Goal: Task Accomplishment & Management: Manage account settings

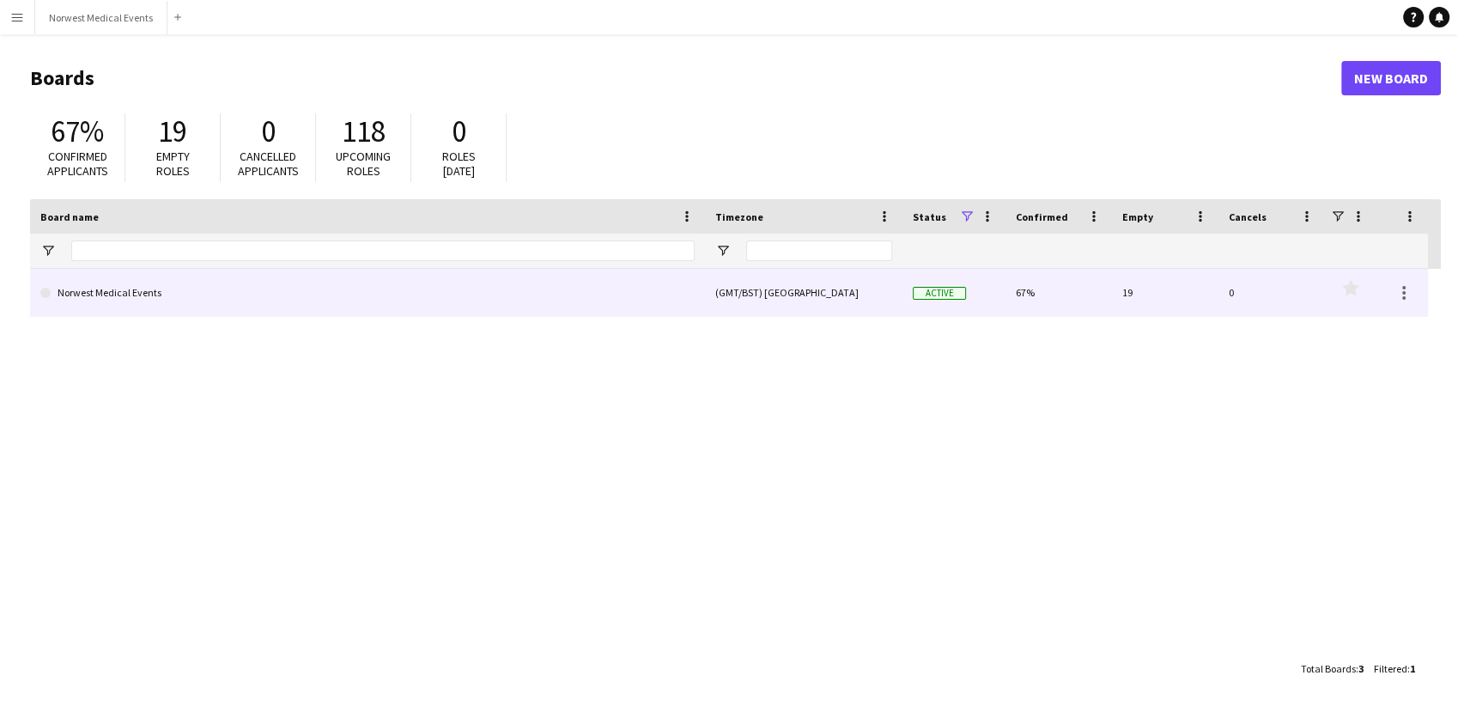
click at [380, 284] on link "Norwest Medical Events" at bounding box center [367, 293] width 654 height 48
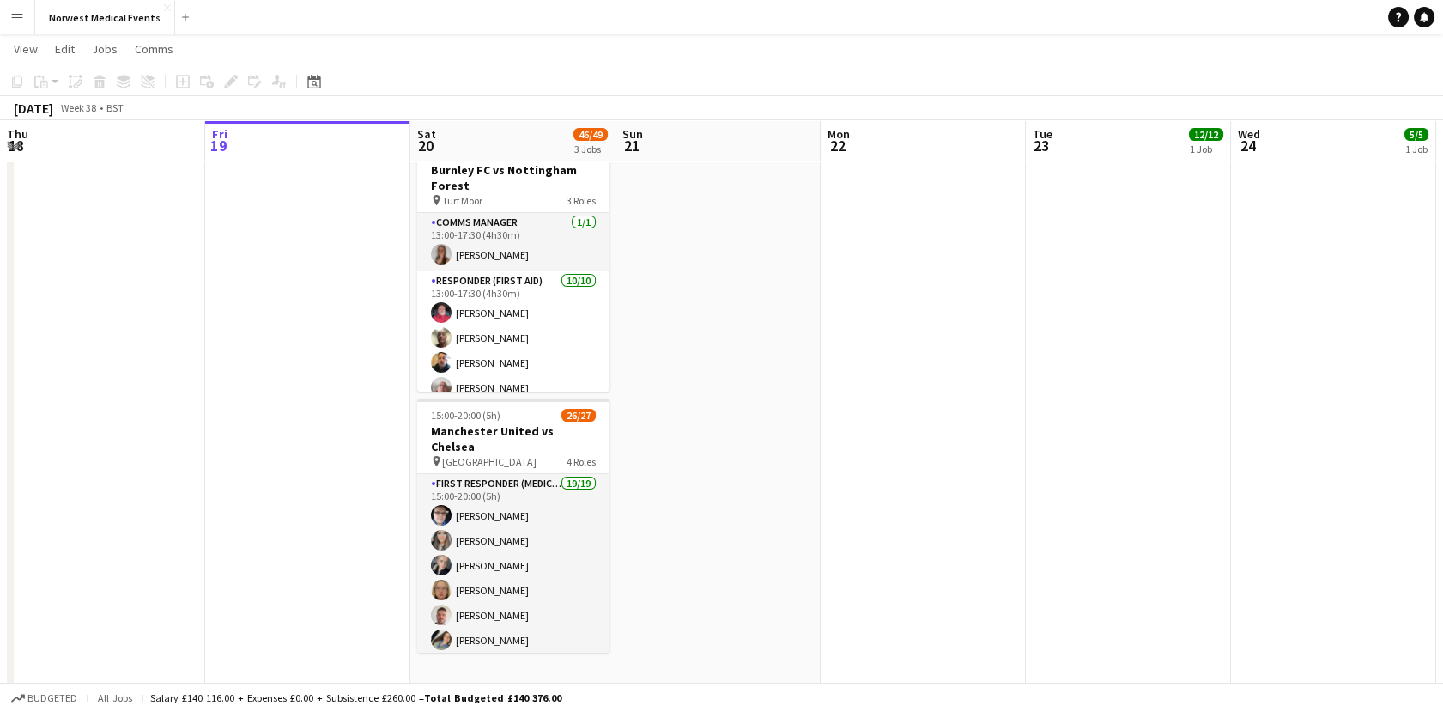
scroll to position [338, 0]
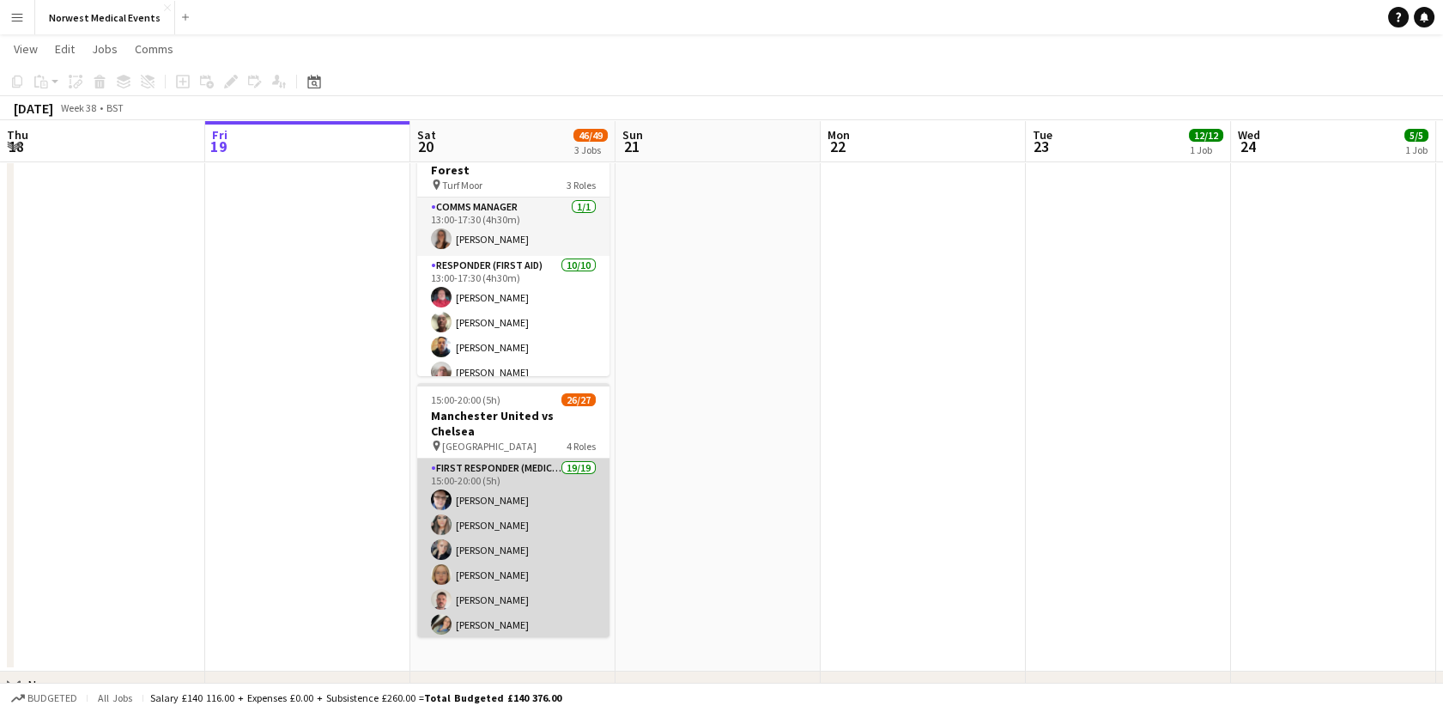
click at [511, 525] on app-card-role "First Responder (Medical) 19/19 15:00-20:00 (5h) [PERSON_NAME] [PERSON_NAME] [P…" at bounding box center [513, 712] width 192 height 507
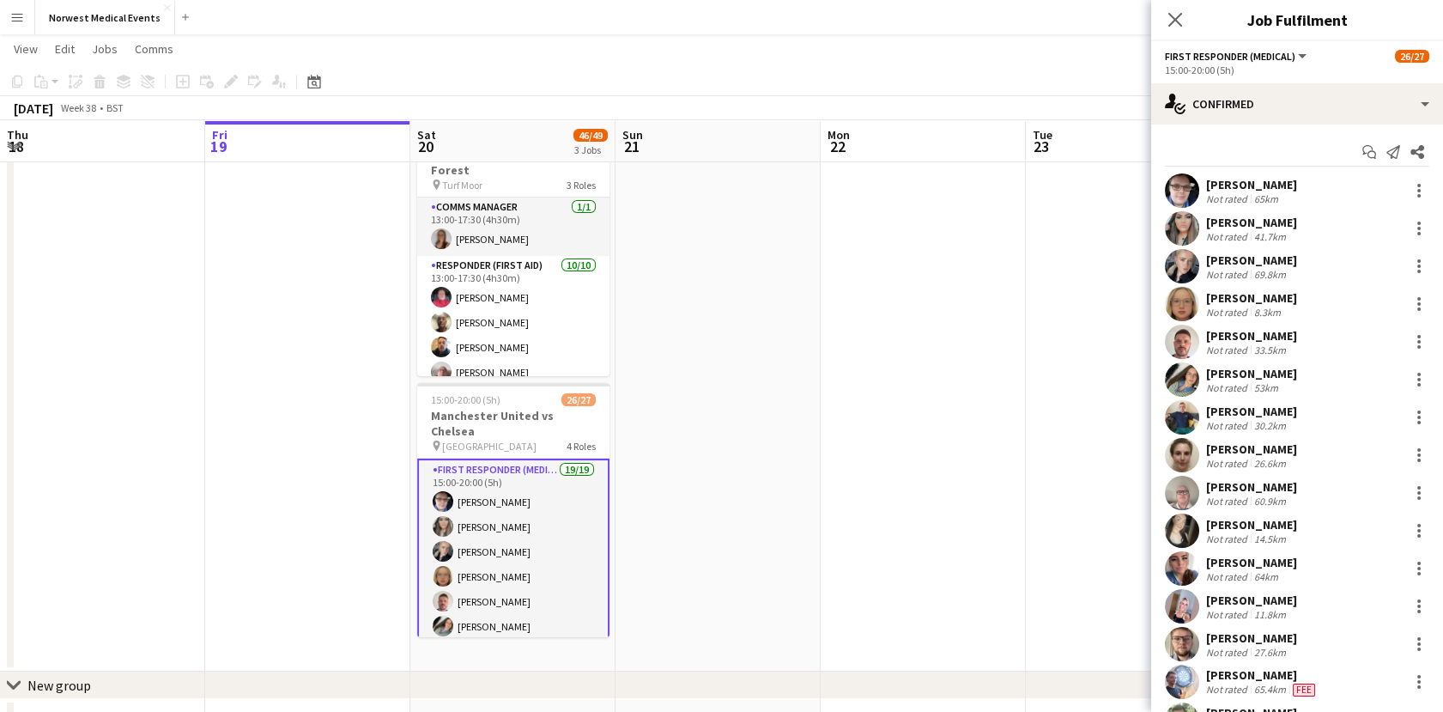
click at [1258, 307] on div "8.3km" at bounding box center [1267, 312] width 33 height 13
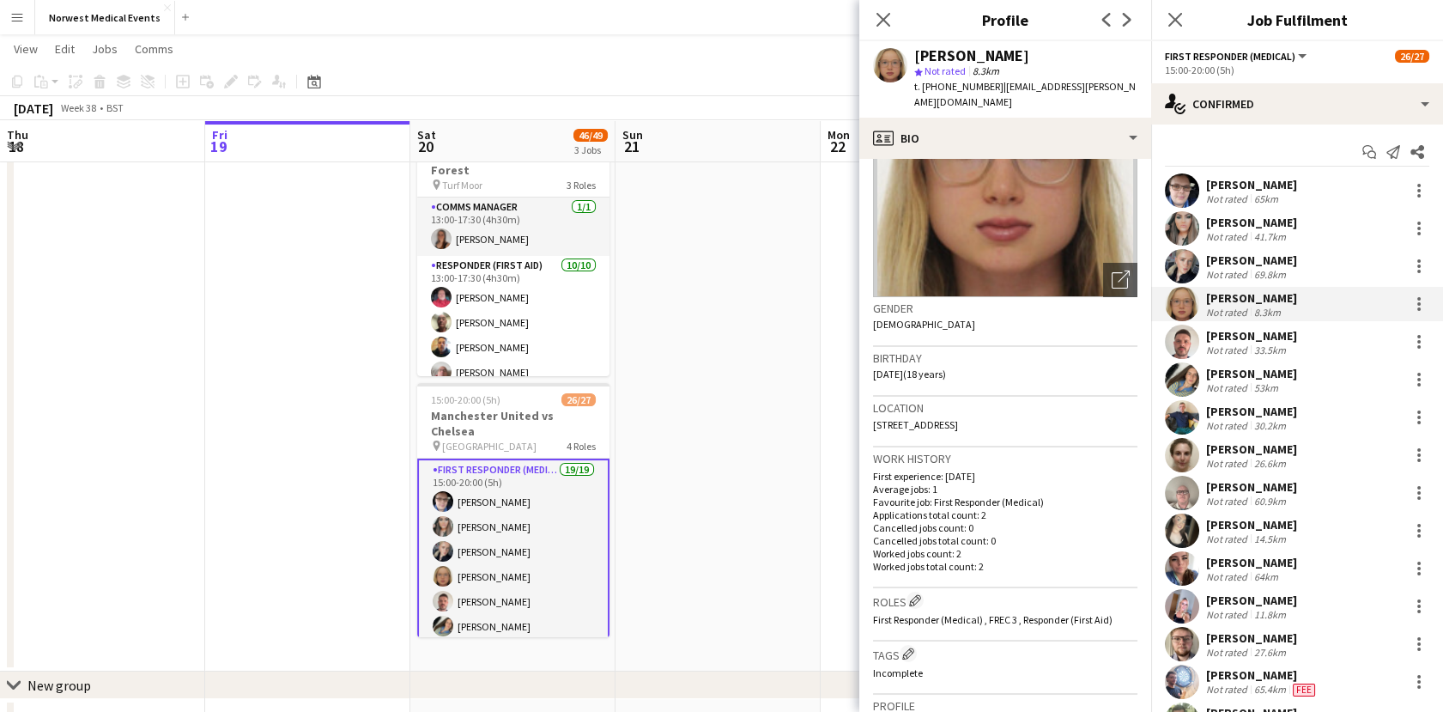
scroll to position [136, 0]
click at [998, 557] on div "Work history First experience: [DATE] Average jobs: 1 Favourite job: First Resp…" at bounding box center [1005, 515] width 264 height 141
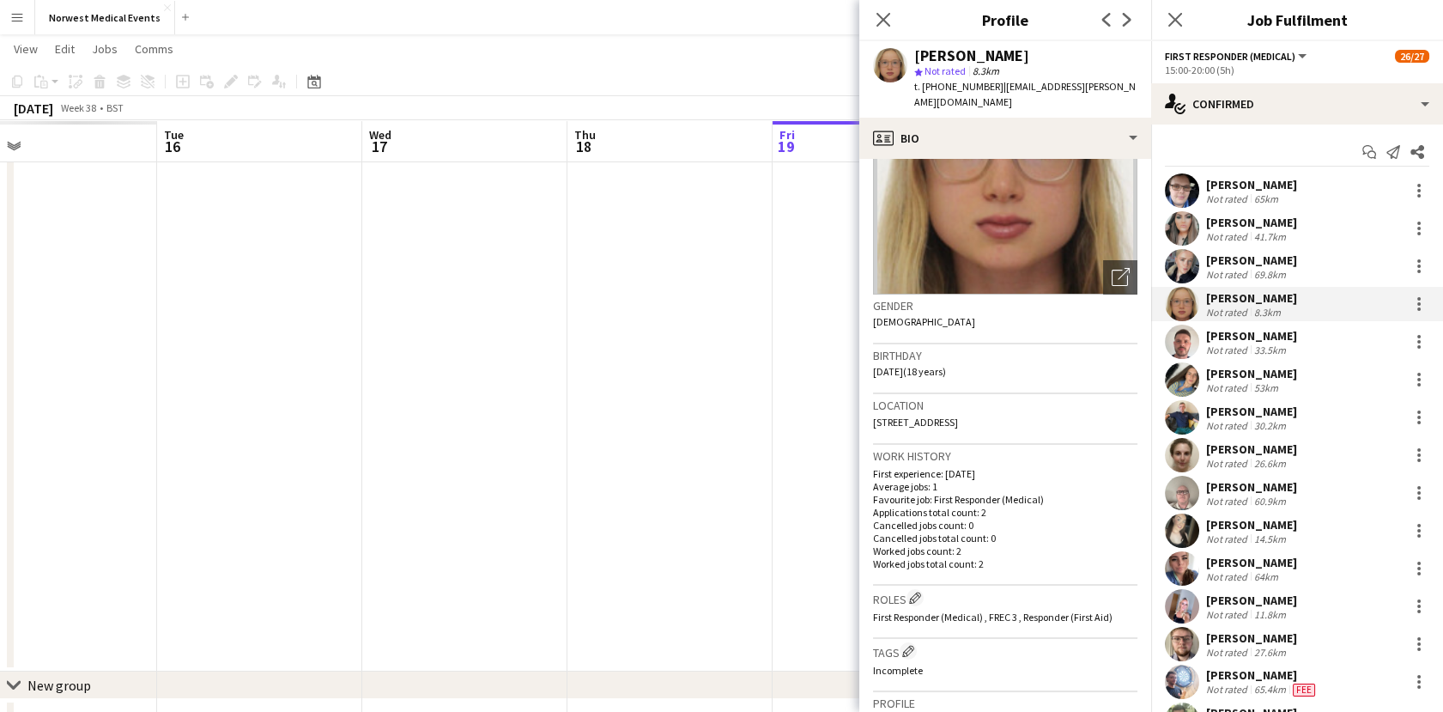
drag, startPoint x: 276, startPoint y: 295, endPoint x: 975, endPoint y: 319, distance: 700.2
click at [975, 319] on body "Menu Boards Boards Boards All jobs Status Workforce Workforce My Workforce Recr…" at bounding box center [721, 221] width 1443 height 1118
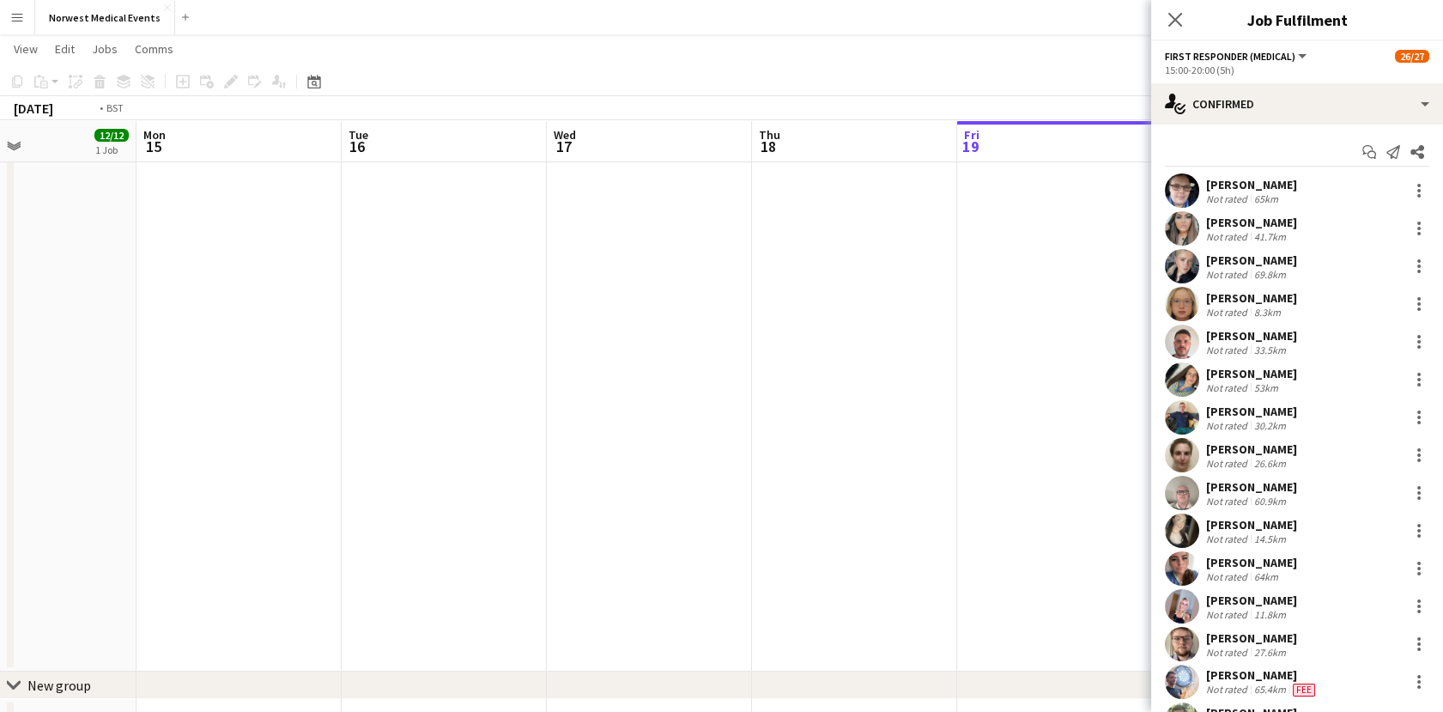
drag, startPoint x: 386, startPoint y: 425, endPoint x: 996, endPoint y: 512, distance: 616.6
click at [996, 512] on app-calendar-viewport "Sat 13 Sun 14 12/12 1 Job Mon 15 Tue 16 Wed 17 Thu 18 Fri 19 Sat 20 46/49 3 Job…" at bounding box center [721, 240] width 1443 height 1022
drag, startPoint x: 574, startPoint y: 487, endPoint x: 959, endPoint y: 499, distance: 384.9
click at [959, 499] on app-calendar-viewport "Tue 9 Wed 10 Thu 11 Fri 12 Sat 13 Sun 14 12/12 1 Job Mon 15 Tue 16 Wed 17 Thu 1…" at bounding box center [721, 240] width 1443 height 1022
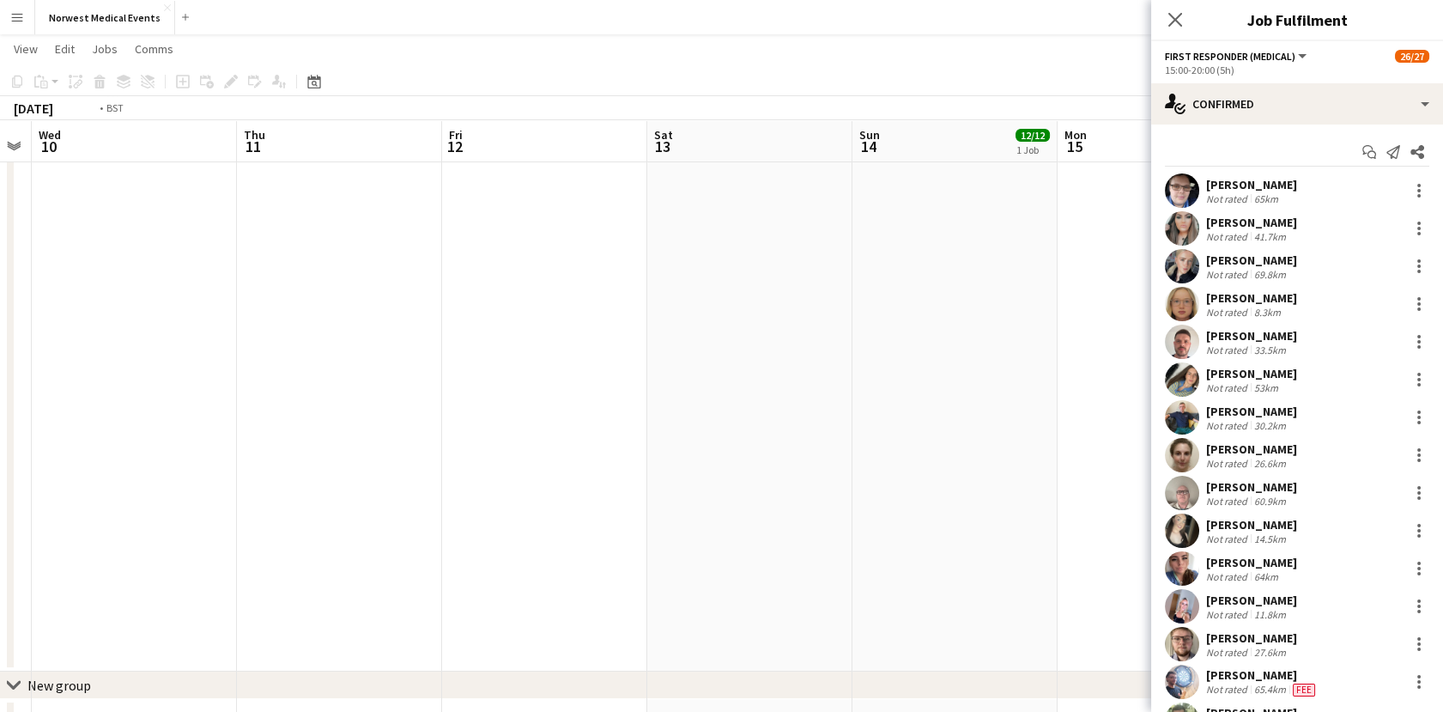
drag, startPoint x: 282, startPoint y: 453, endPoint x: 820, endPoint y: 534, distance: 544.5
click at [820, 534] on app-calendar-viewport "Mon 8 Tue 9 Wed 10 Thu 11 Fri 12 Sat 13 Sun 14 12/12 1 Job Mon 15 Tue 16 Wed 17…" at bounding box center [721, 240] width 1443 height 1022
drag, startPoint x: 392, startPoint y: 508, endPoint x: 850, endPoint y: 502, distance: 458.6
click at [850, 502] on app-calendar-viewport "Sat 6 Sun 7 Mon 8 Tue 9 Wed 10 Thu 11 Fri 12 Sat 13 Sun 14 12/12 1 Job Mon 15 T…" at bounding box center [721, 240] width 1443 height 1022
drag, startPoint x: 320, startPoint y: 449, endPoint x: 852, endPoint y: 477, distance: 532.3
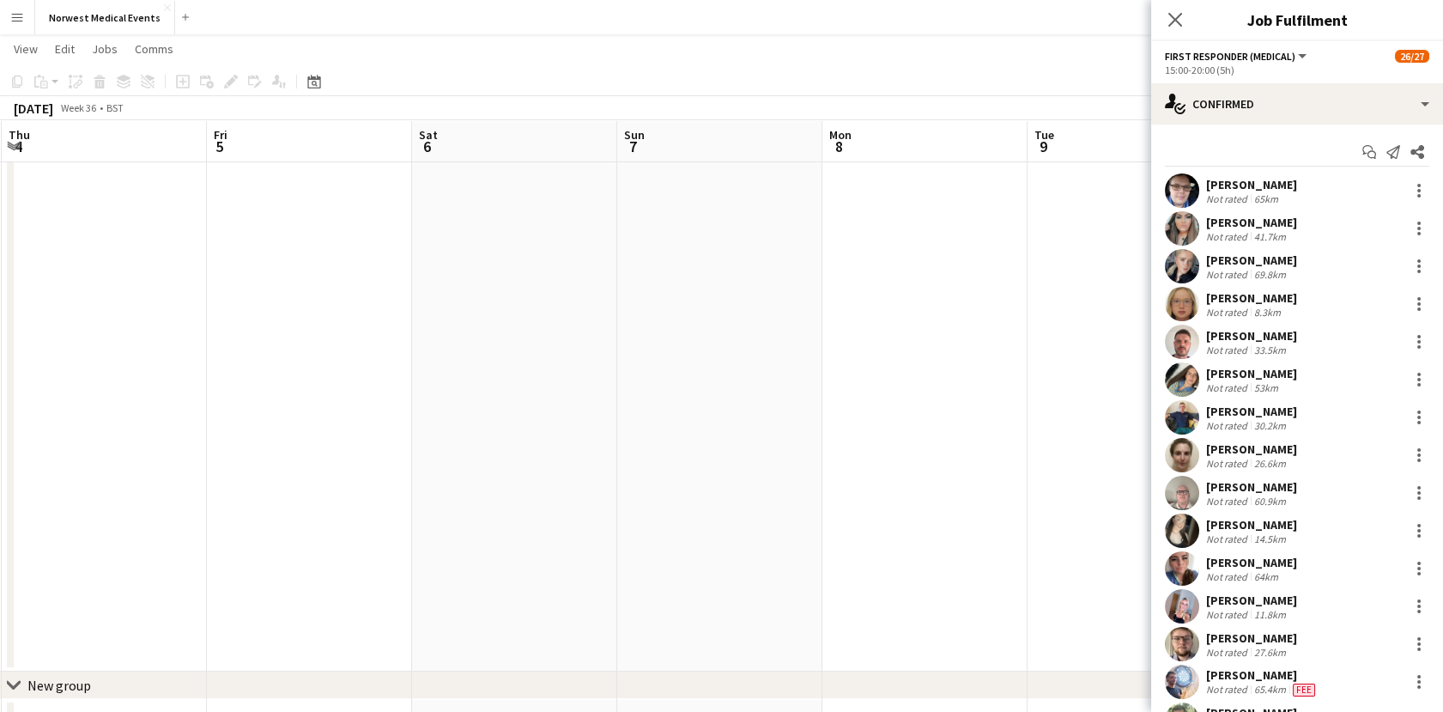
click at [852, 477] on app-calendar-viewport "Tue 2 Wed 3 Thu 4 Fri 5 Sat 6 Sun 7 Mon 8 Tue 9 Wed 10 Thu 11 Fri 12 Sat 13 Sun…" at bounding box center [721, 240] width 1443 height 1022
drag, startPoint x: 317, startPoint y: 405, endPoint x: 880, endPoint y: 447, distance: 564.9
click at [880, 447] on app-calendar-viewport "Mon 1 Tue 2 Wed 3 Thu 4 Fri 5 Sat 6 Sun 7 Mon 8 Tue 9 Wed 10 Thu 11 Fri 12 Sat …" at bounding box center [721, 240] width 1443 height 1022
drag, startPoint x: 392, startPoint y: 405, endPoint x: 893, endPoint y: 425, distance: 501.8
click at [893, 425] on app-calendar-viewport "Fri 29 2/2 1 Job Sat 30 34/36 2 Jobs Sun 31 Mon 1 Tue 2 Wed 3 Thu 4 Fri 5 Sat 6…" at bounding box center [721, 240] width 1443 height 1022
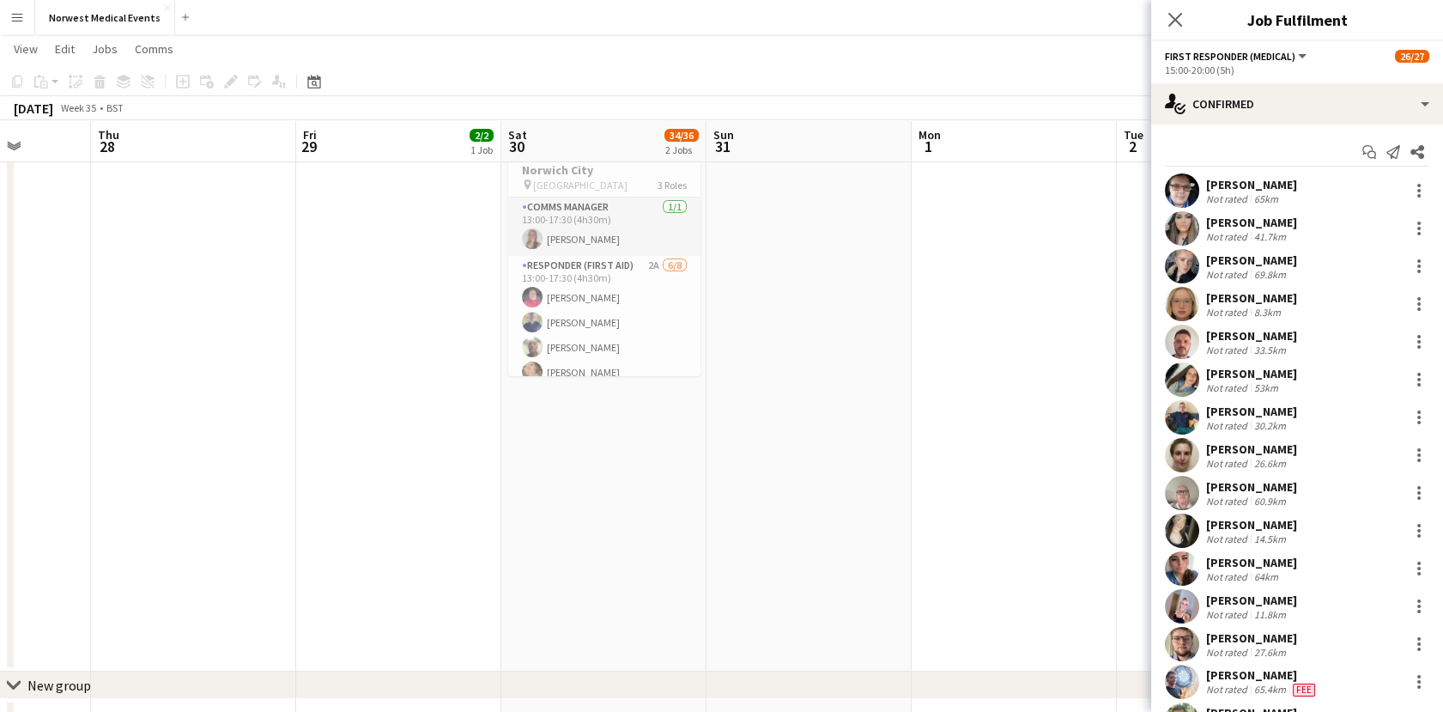
drag, startPoint x: 512, startPoint y: 428, endPoint x: 756, endPoint y: 416, distance: 244.2
click at [756, 416] on app-calendar-viewport "Mon 25 Tue 26 12/12 1 Job Wed 27 Thu 28 Fri 29 2/2 1 Job Sat 30 34/36 2 Jobs Su…" at bounding box center [721, 240] width 1443 height 1022
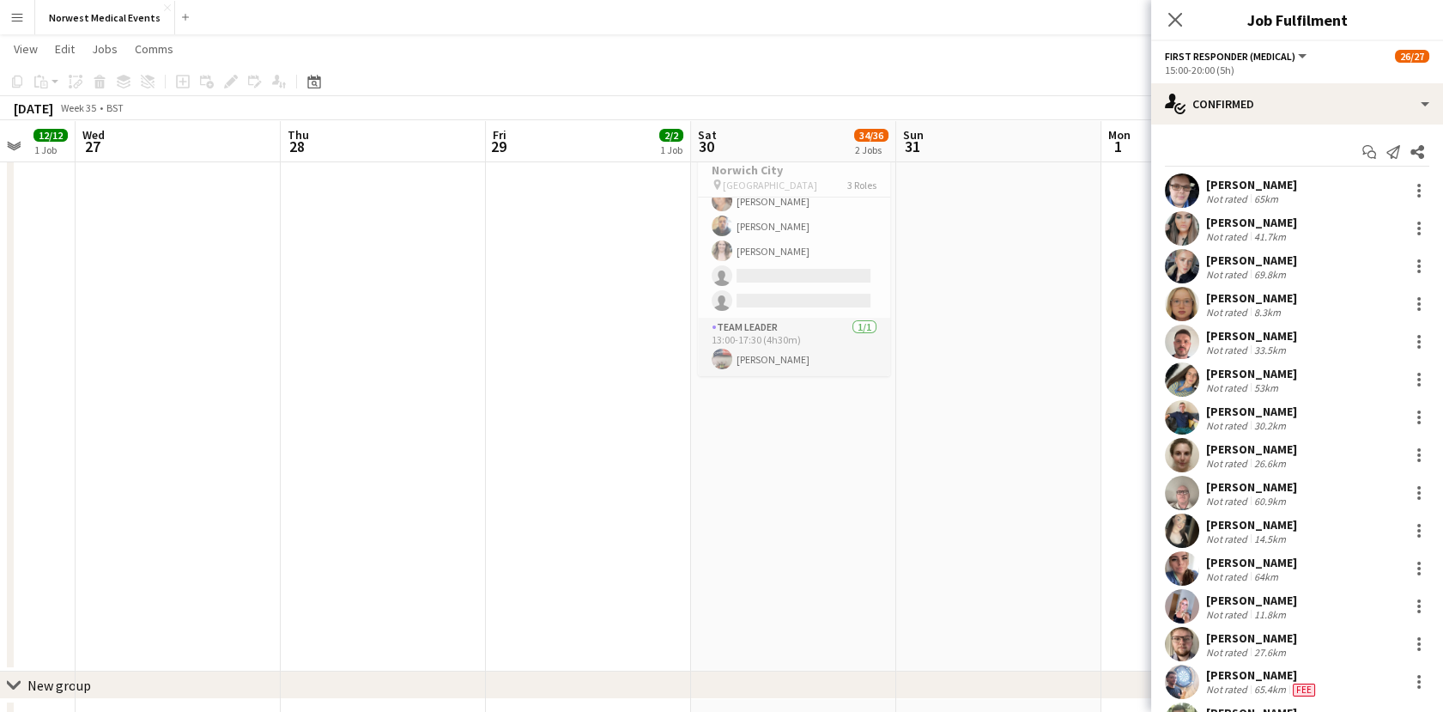
drag, startPoint x: 390, startPoint y: 389, endPoint x: 785, endPoint y: 447, distance: 399.3
click at [785, 447] on app-calendar-viewport "Sun 24 Mon 25 Tue 26 12/12 1 Job Wed 27 Thu 28 Fri 29 2/2 1 Job Sat 30 34/36 2 …" at bounding box center [721, 240] width 1443 height 1022
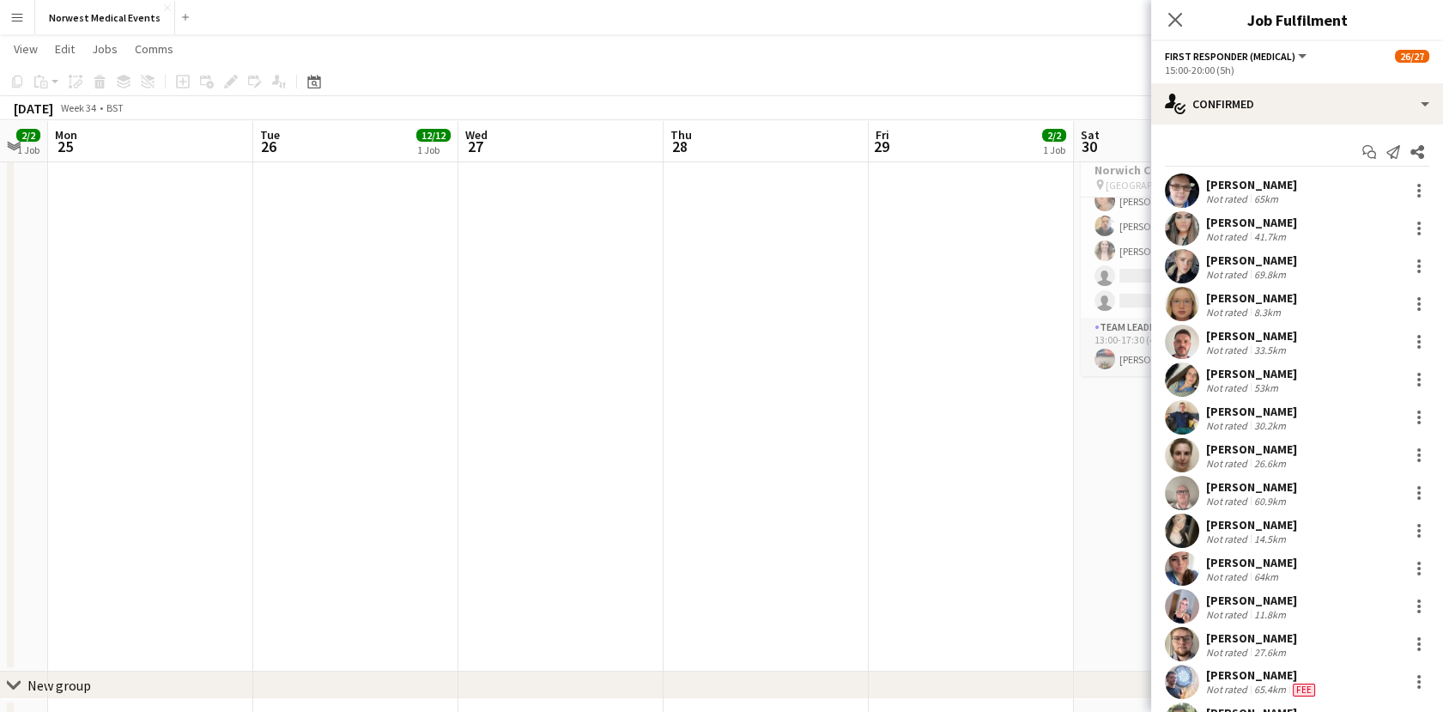
drag, startPoint x: 461, startPoint y: 399, endPoint x: 638, endPoint y: 370, distance: 179.3
click at [638, 370] on app-calendar-viewport "Sat 23 16/16 2 Jobs Sun 24 2/2 1 Job Mon 25 Tue 26 12/12 1 Job Wed 27 Thu 28 Fr…" at bounding box center [721, 240] width 1443 height 1022
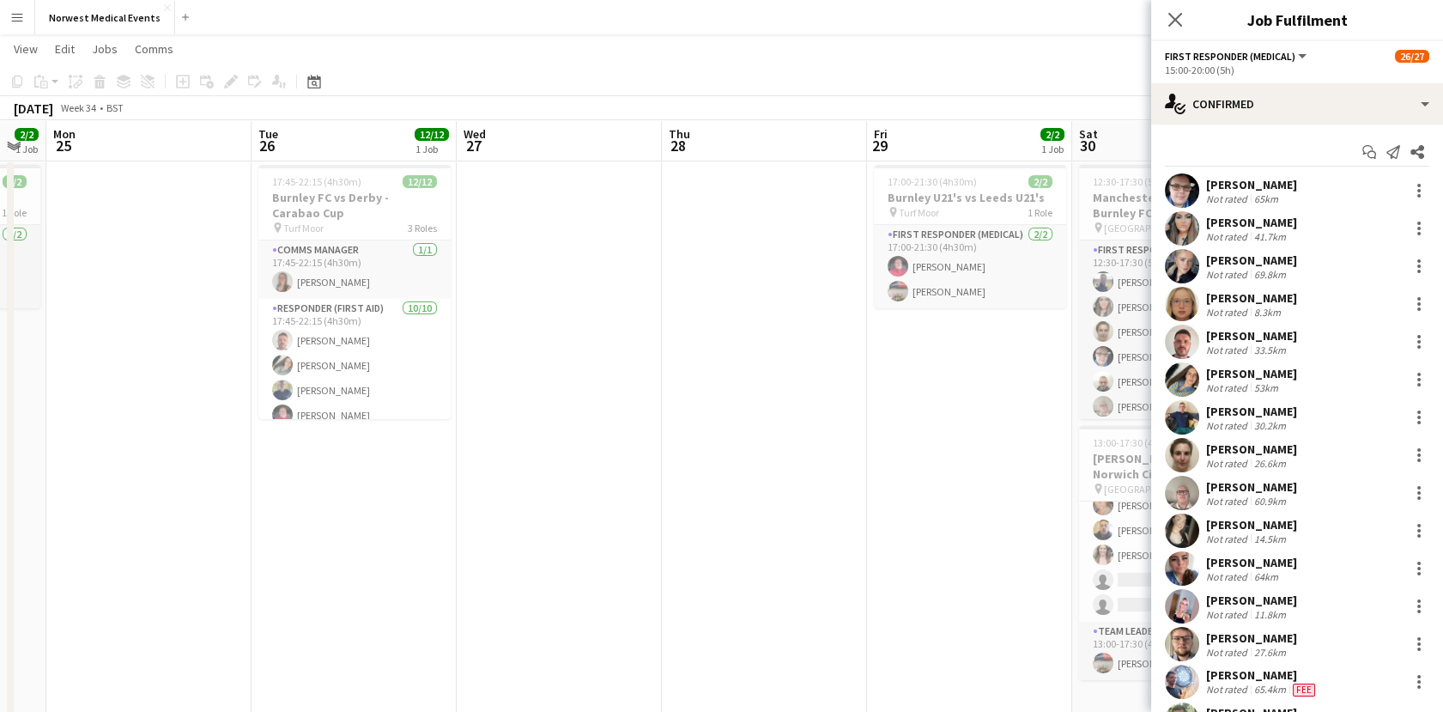
scroll to position [29, 0]
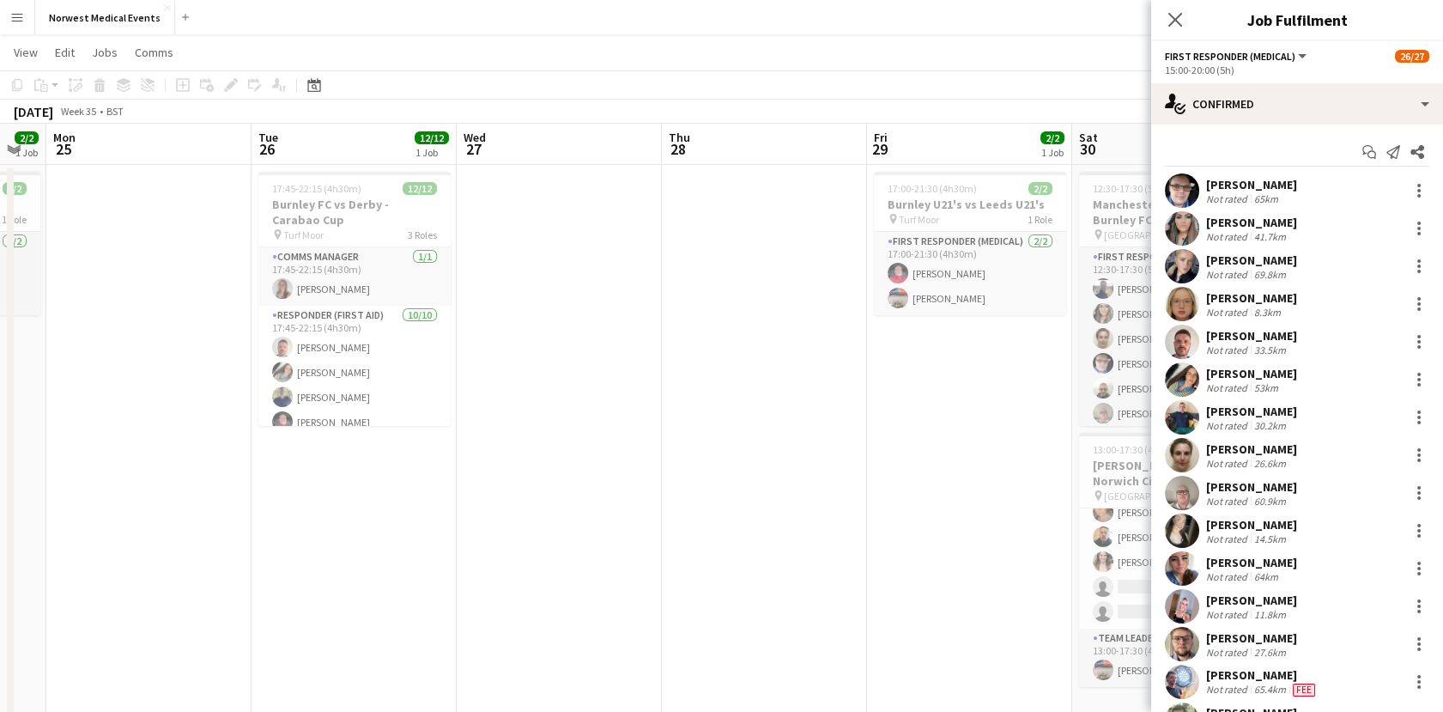
drag, startPoint x: 823, startPoint y: 558, endPoint x: 274, endPoint y: 487, distance: 554.1
click at [274, 487] on app-calendar-viewport "Sat 23 16/16 2 Jobs Sun 24 2/2 1 Job Mon 25 Tue 26 12/12 1 Job Wed 27 Thu 28 Fr…" at bounding box center [721, 593] width 1443 height 938
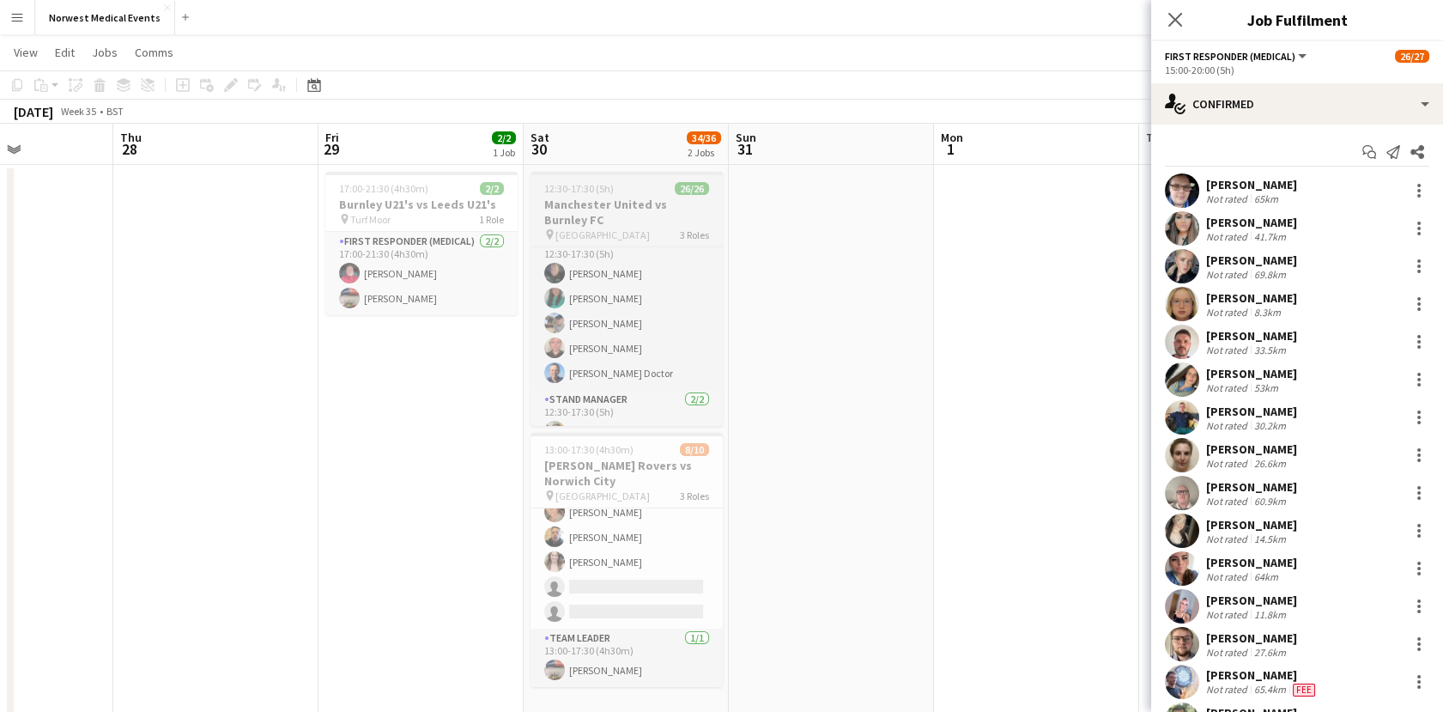
scroll to position [569, 0]
click at [1172, 24] on icon at bounding box center [1175, 19] width 16 height 16
